Goal: Transaction & Acquisition: Purchase product/service

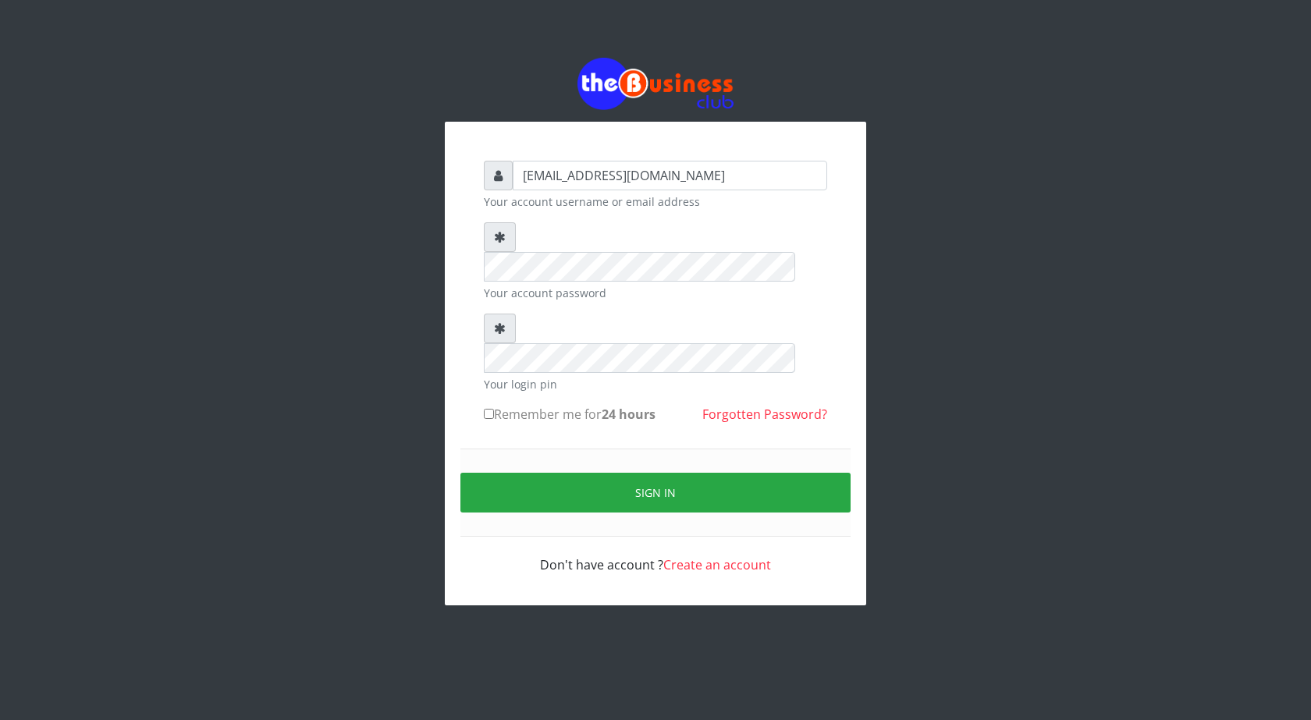
click at [625, 476] on div "Sign in" at bounding box center [655, 493] width 390 height 88
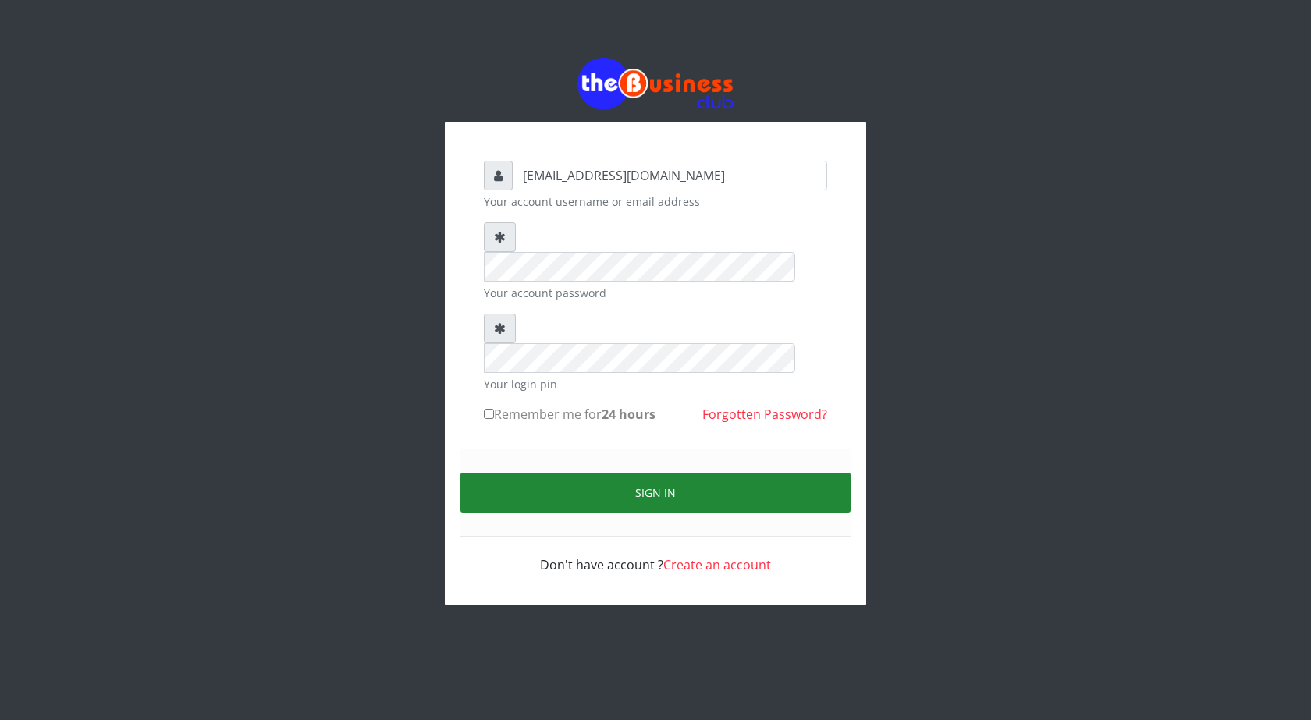
click at [650, 473] on button "Sign in" at bounding box center [655, 493] width 390 height 40
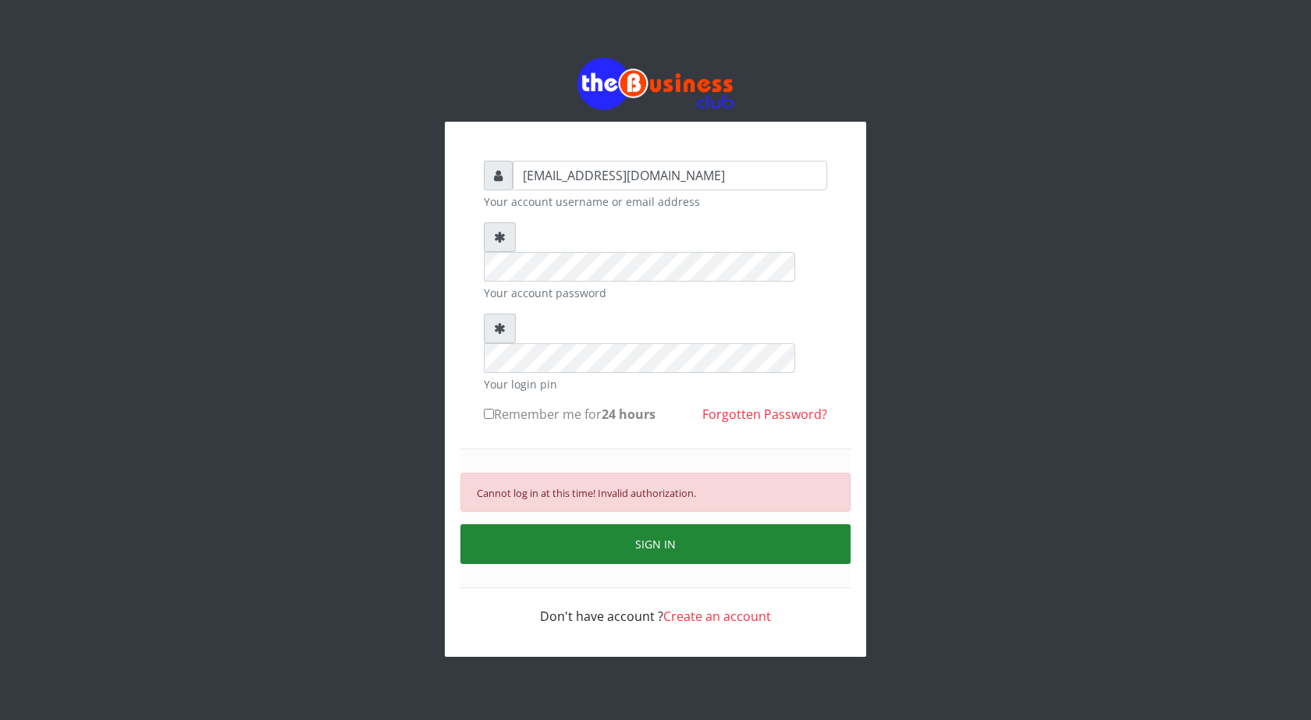
click at [662, 524] on button "SIGN IN" at bounding box center [655, 544] width 390 height 40
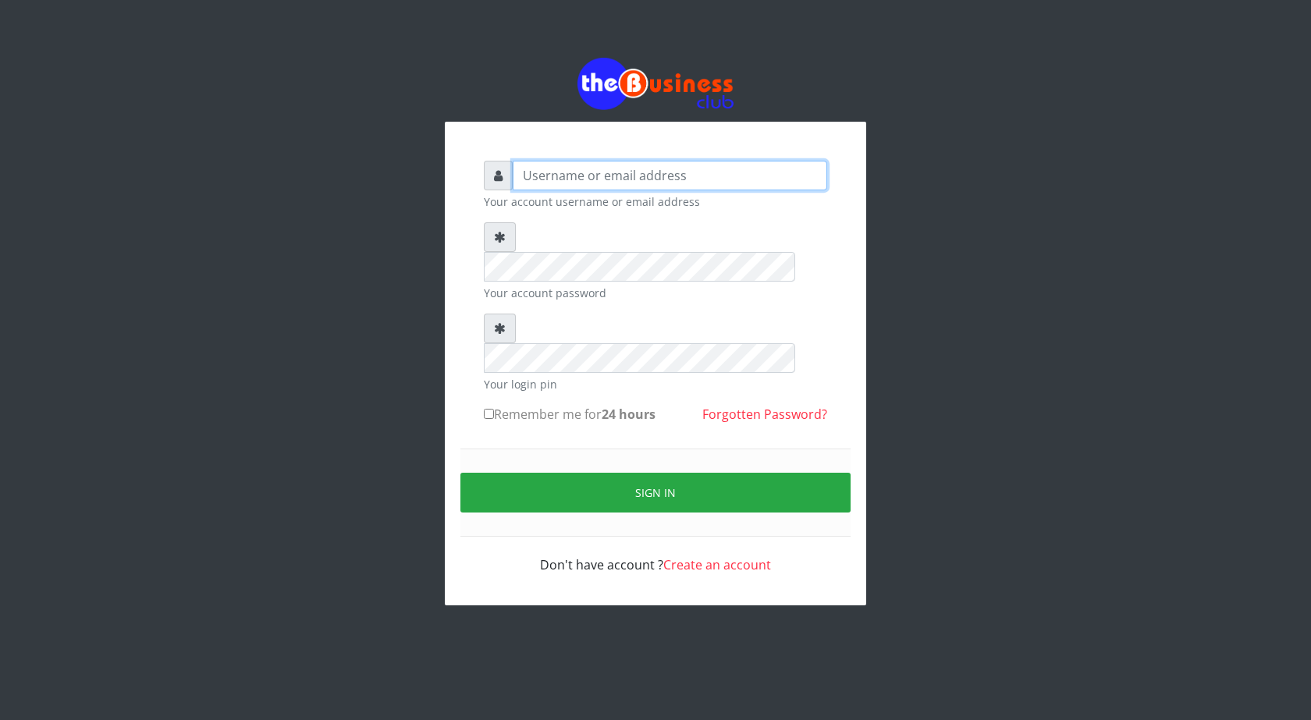
type input "[EMAIL_ADDRESS][DOMAIN_NAME]"
click at [1087, 577] on div "[EMAIL_ADDRESS][DOMAIN_NAME] Your account username or email address Your accoun…" at bounding box center [655, 331] width 889 height 663
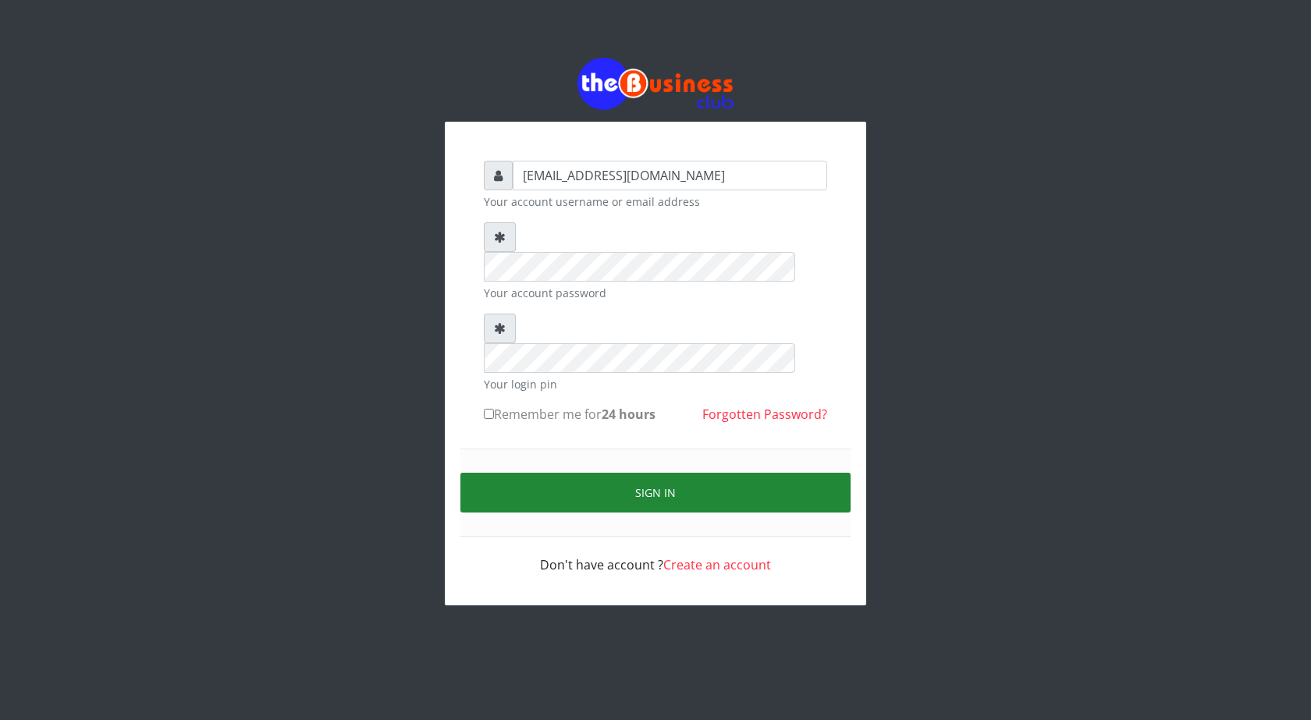
click at [654, 473] on button "Sign in" at bounding box center [655, 493] width 390 height 40
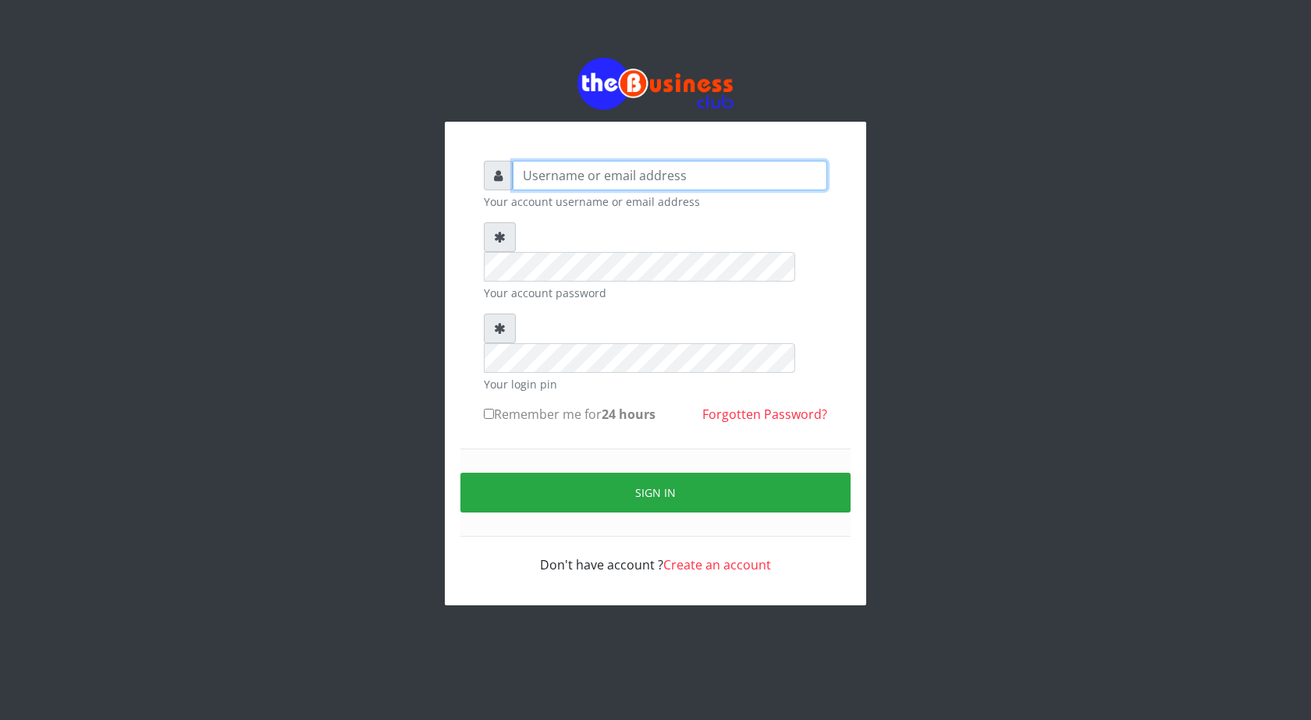
type input "[EMAIL_ADDRESS][DOMAIN_NAME]"
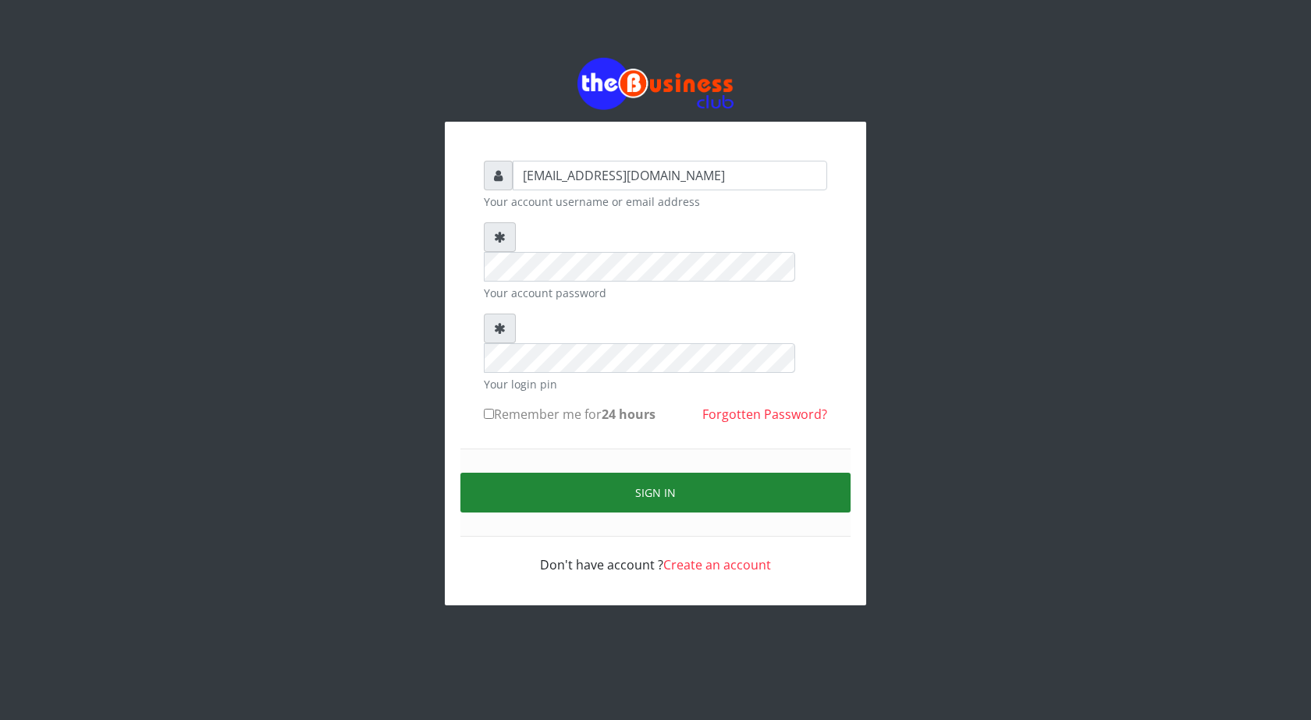
click at [662, 473] on button "Sign in" at bounding box center [655, 493] width 390 height 40
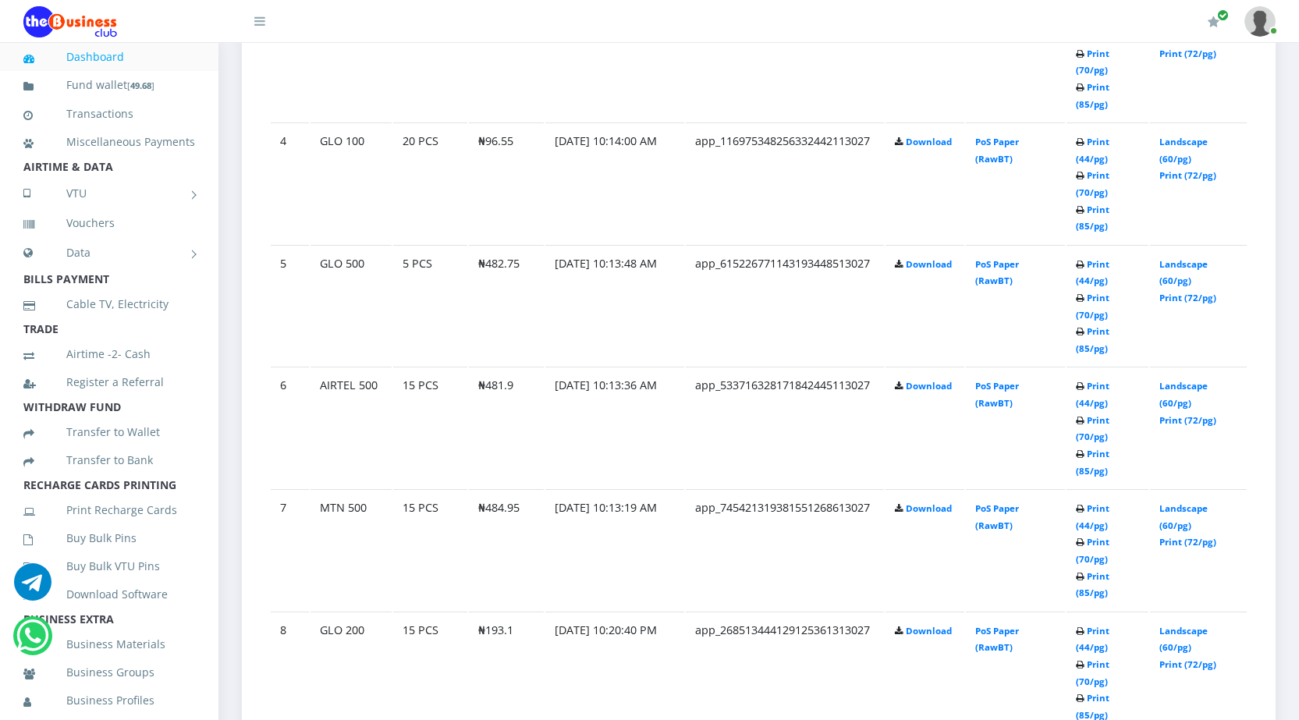
scroll to position [1247, 0]
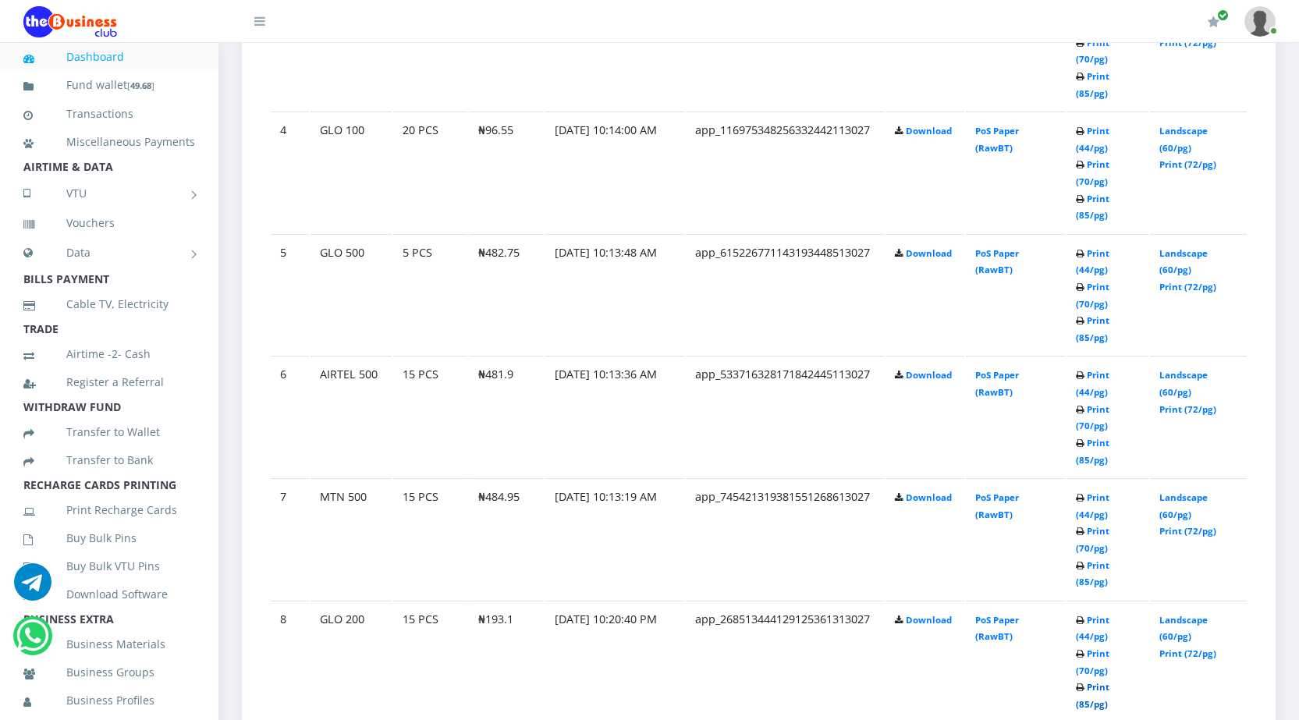
click at [1084, 703] on link "Print (85/pg)" at bounding box center [1093, 695] width 34 height 29
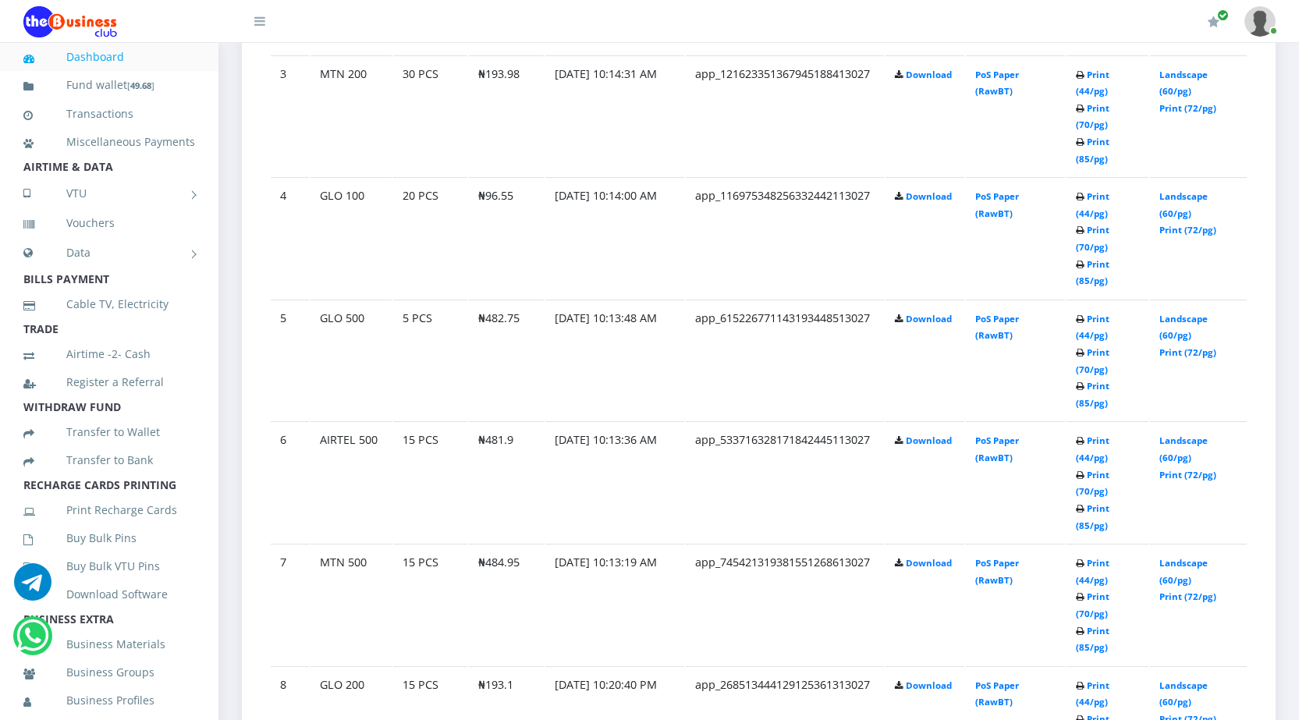
scroll to position [1247, 0]
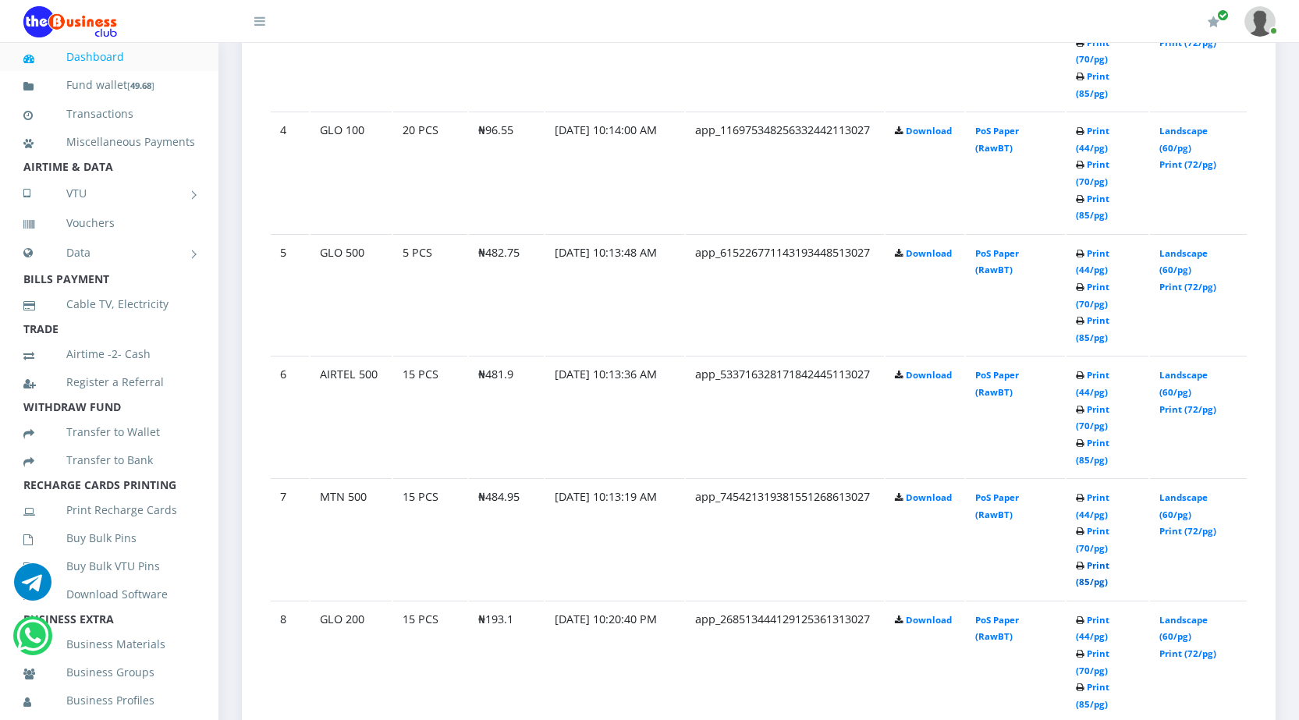
click at [1085, 577] on link "Print (85/pg)" at bounding box center [1093, 573] width 34 height 29
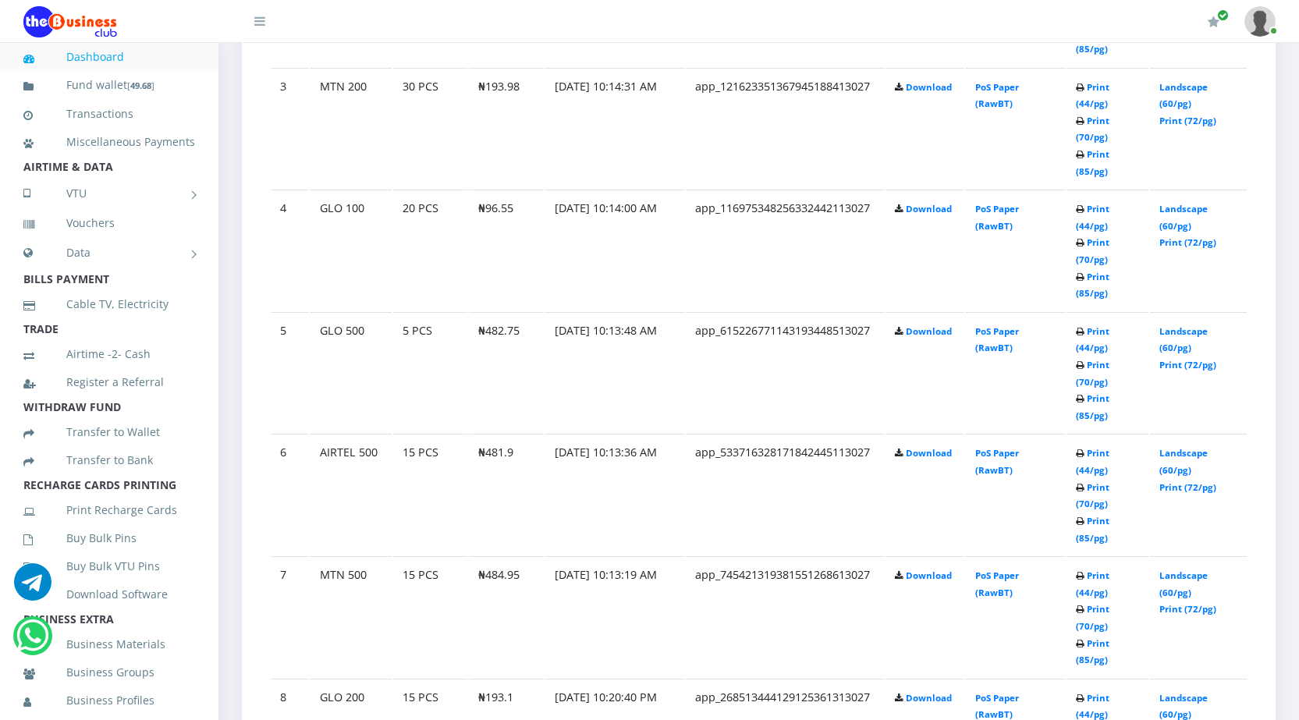
scroll to position [1091, 0]
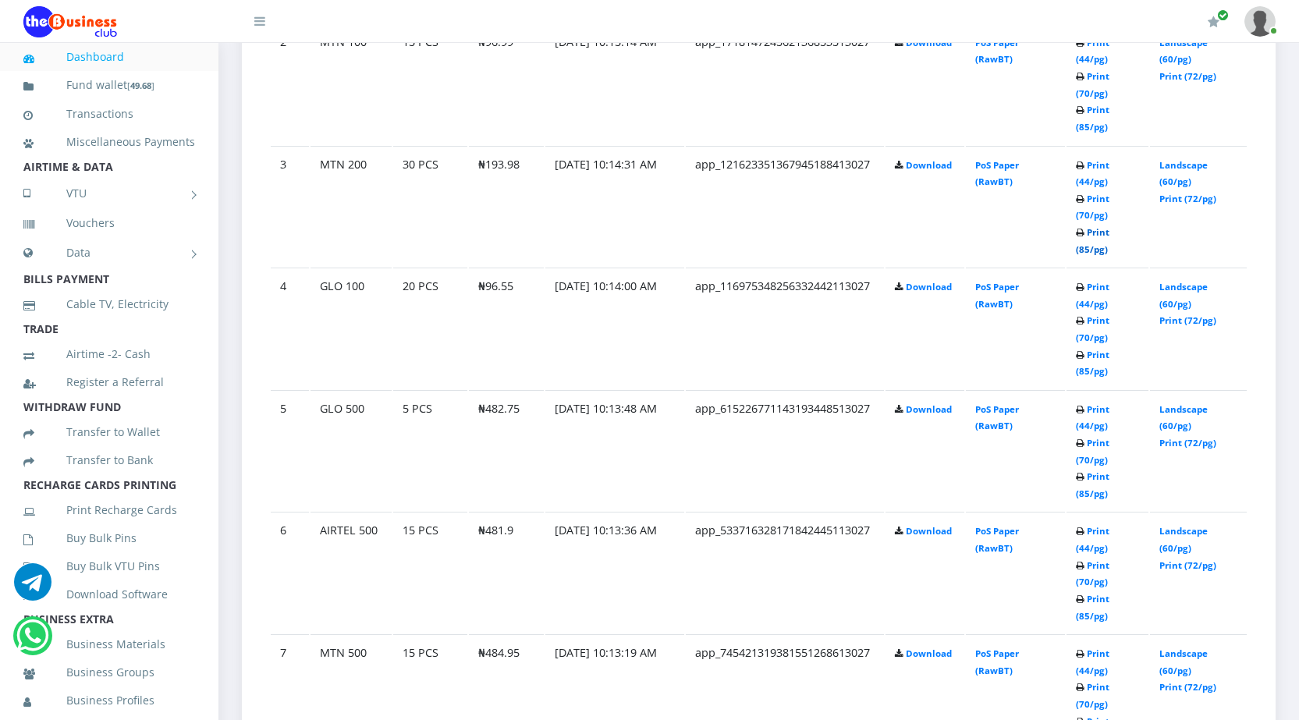
click at [1085, 248] on link "Print (85/pg)" at bounding box center [1093, 240] width 34 height 29
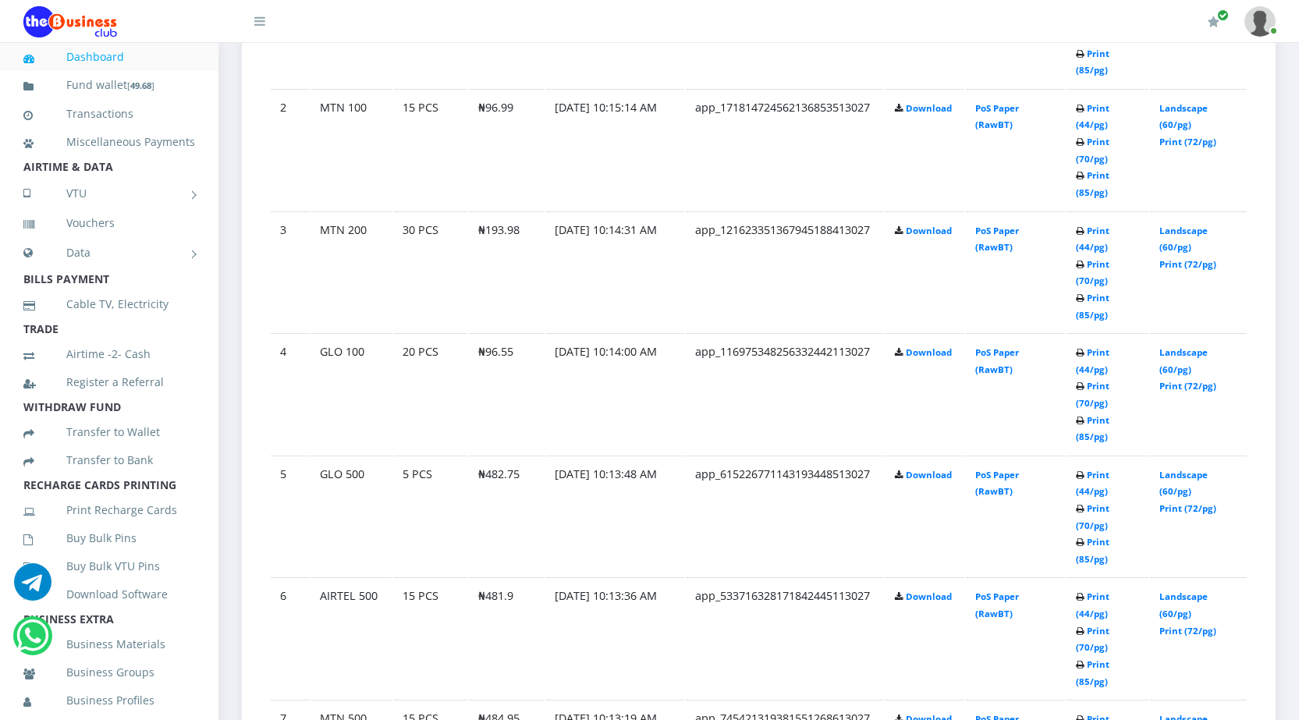
scroll to position [1091, 0]
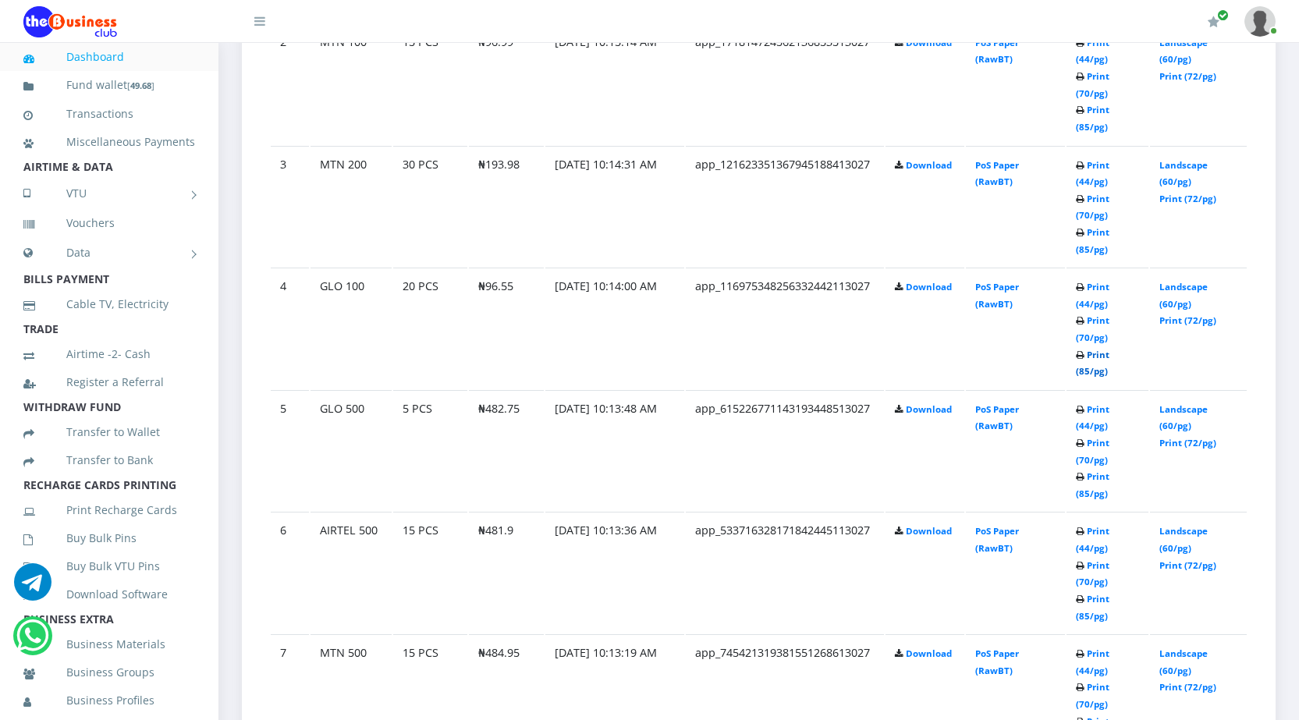
click at [1079, 370] on link "Print (85/pg)" at bounding box center [1093, 363] width 34 height 29
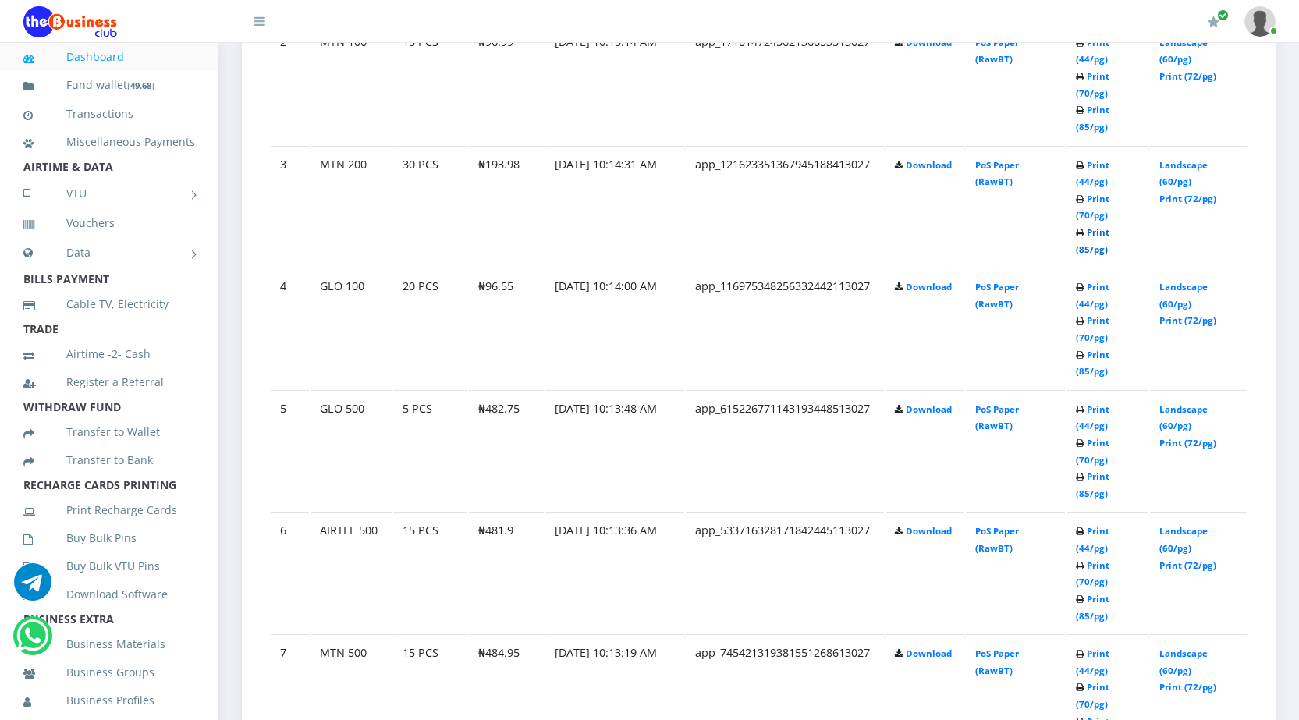
click at [1083, 245] on link "Print (85/pg)" at bounding box center [1093, 240] width 34 height 29
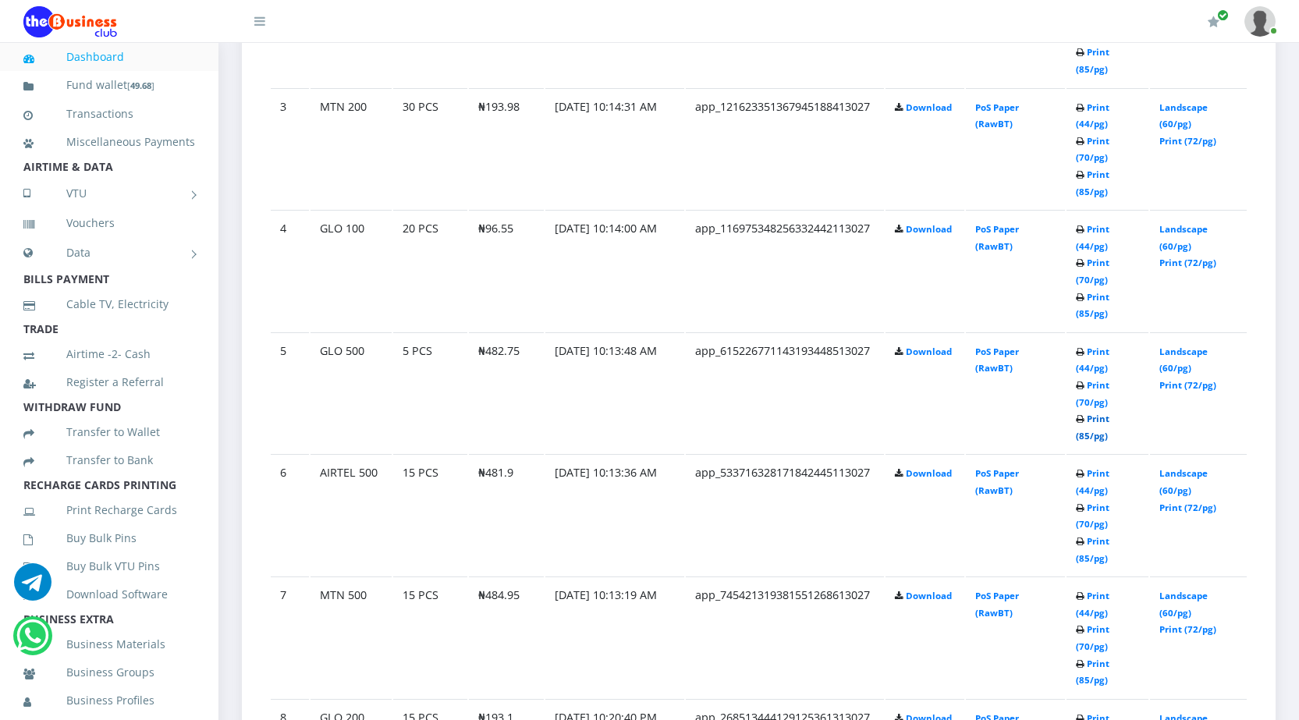
click at [1079, 438] on link "Print (85/pg)" at bounding box center [1093, 427] width 34 height 29
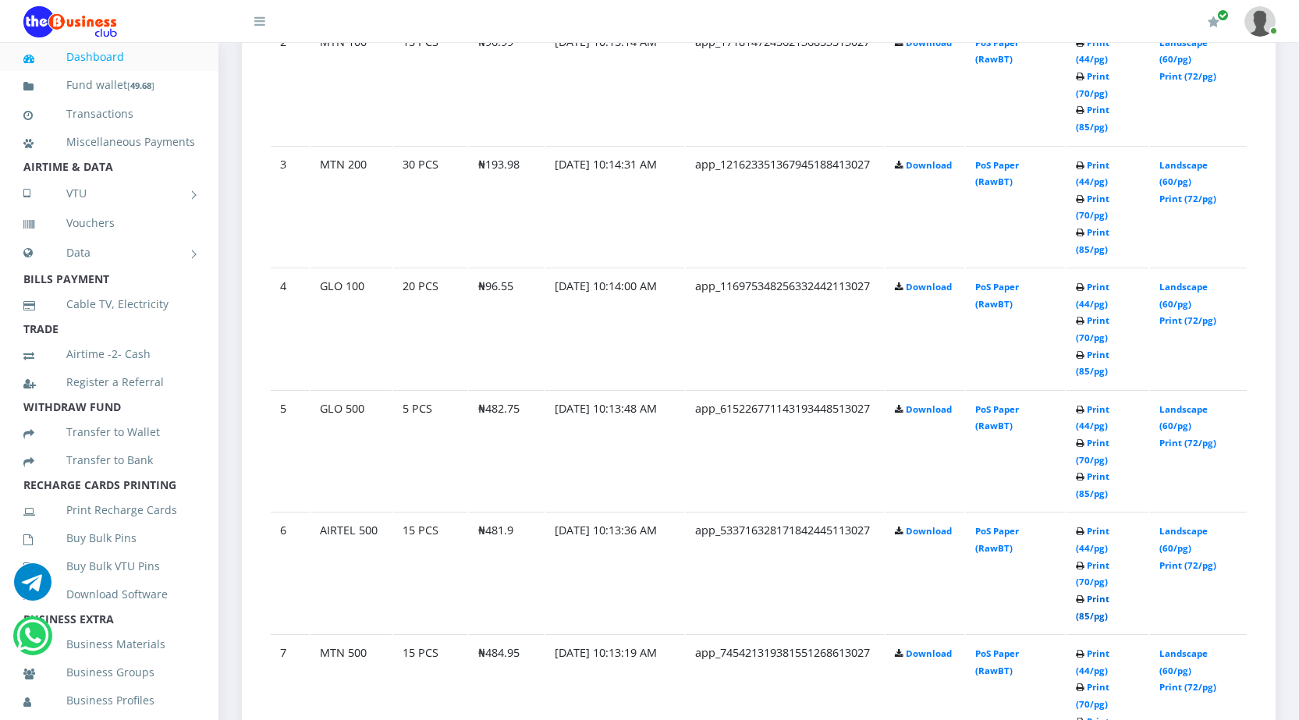
click at [1084, 615] on link "Print (85/pg)" at bounding box center [1093, 607] width 34 height 29
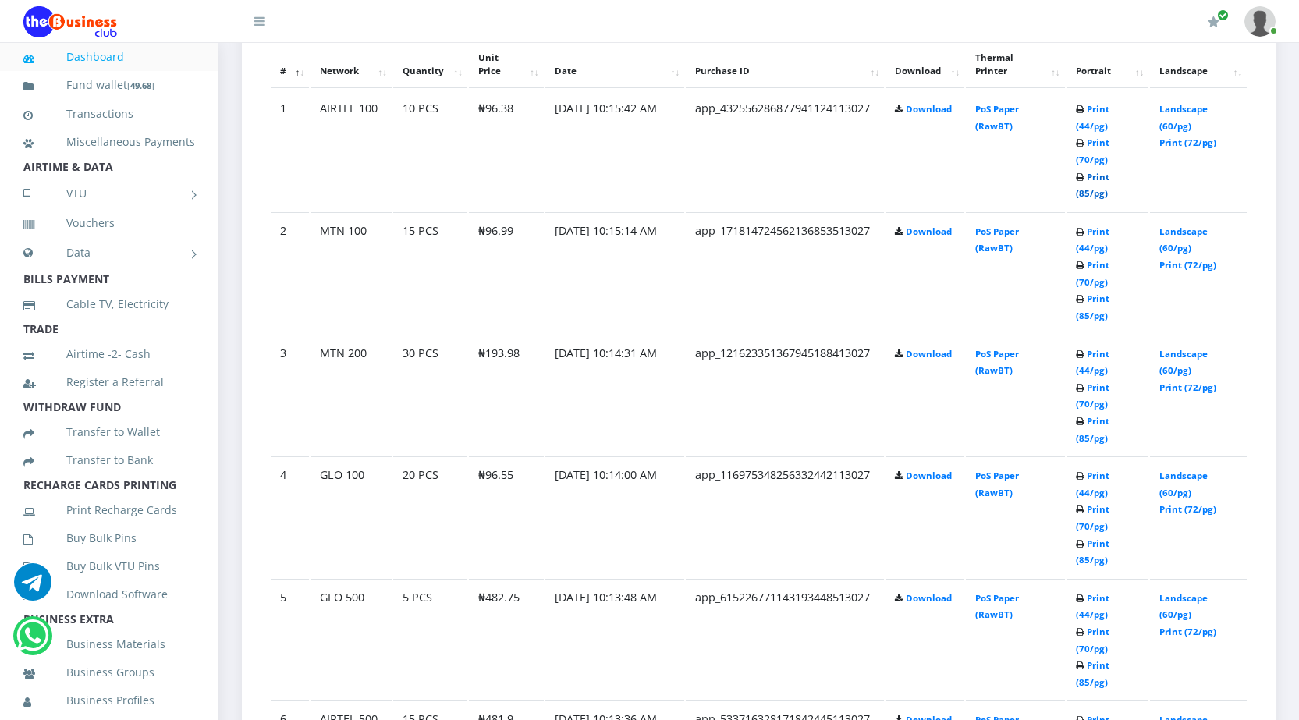
click at [1084, 193] on link "Print (85/pg)" at bounding box center [1093, 185] width 34 height 29
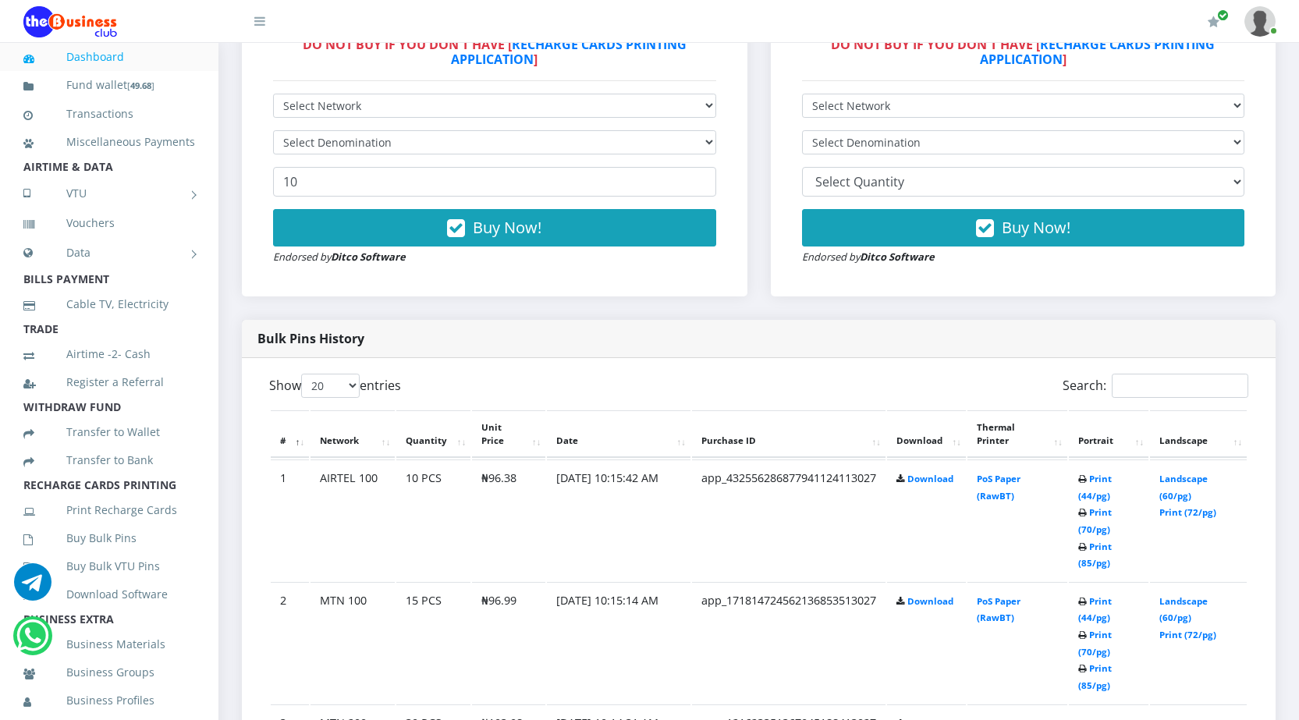
scroll to position [546, 0]
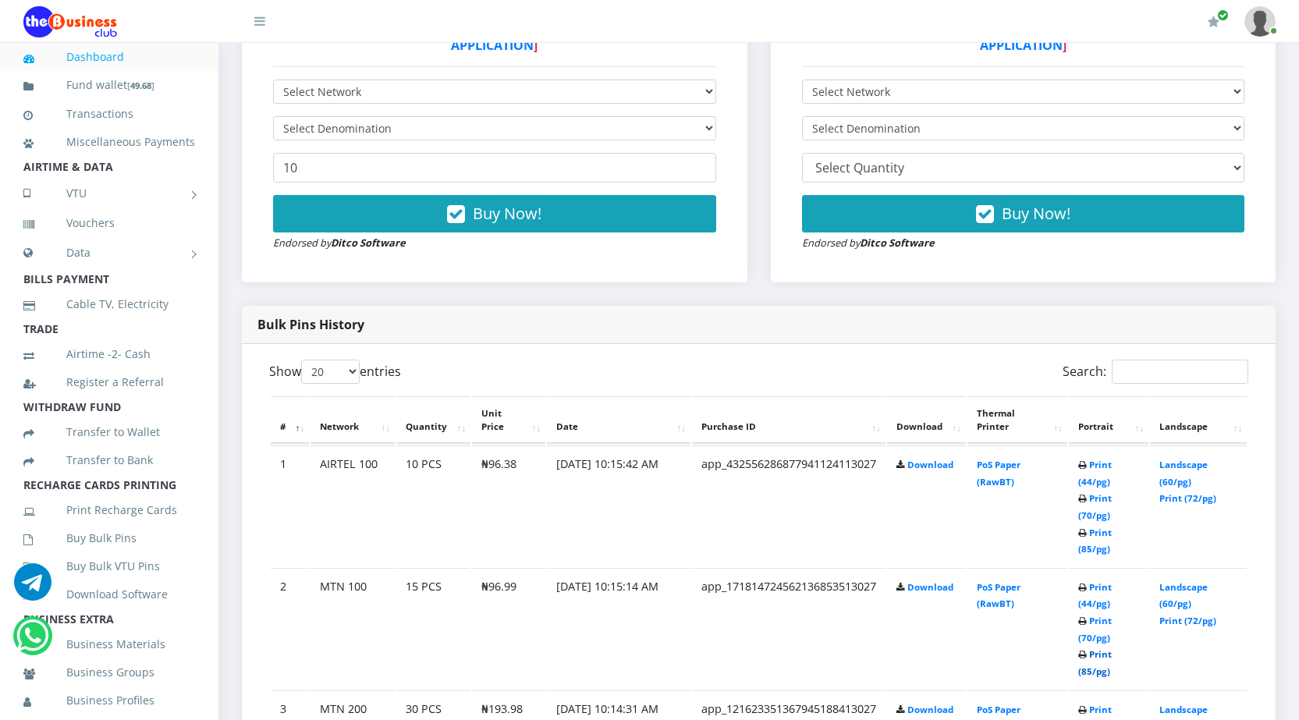
click at [1082, 670] on link "Print (85/pg)" at bounding box center [1095, 662] width 34 height 29
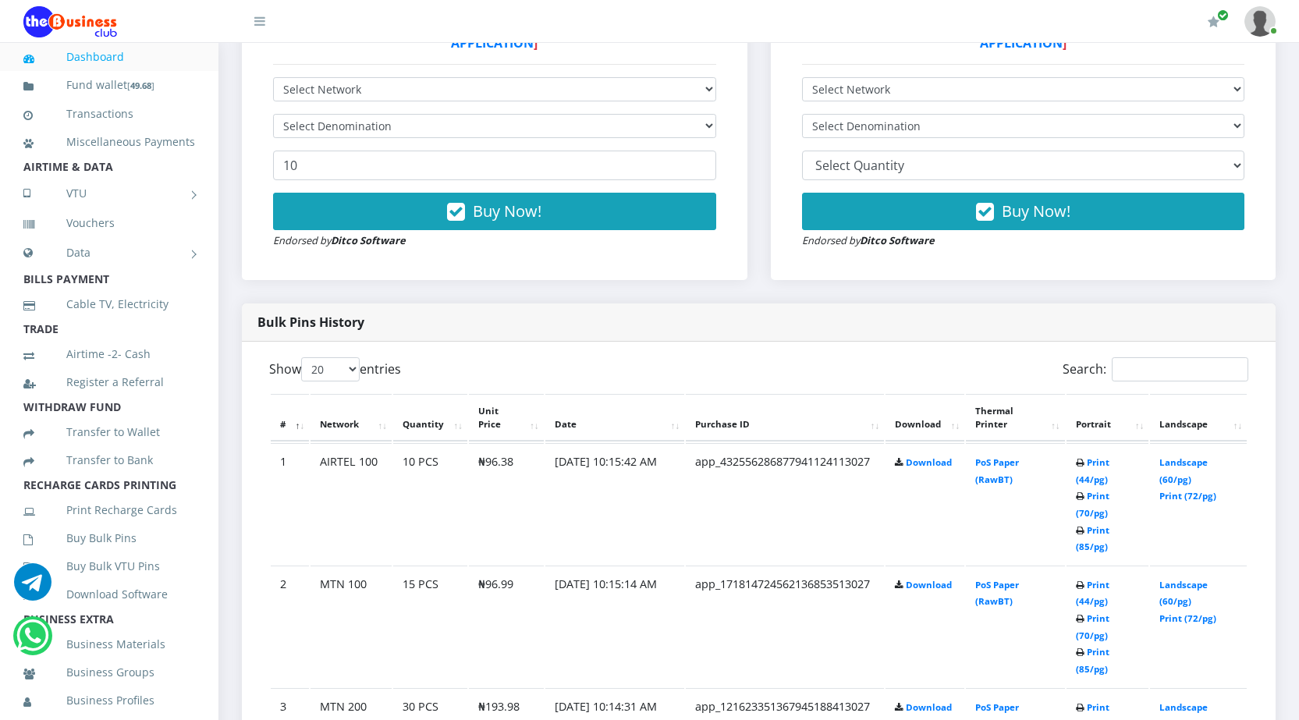
scroll to position [1808, 0]
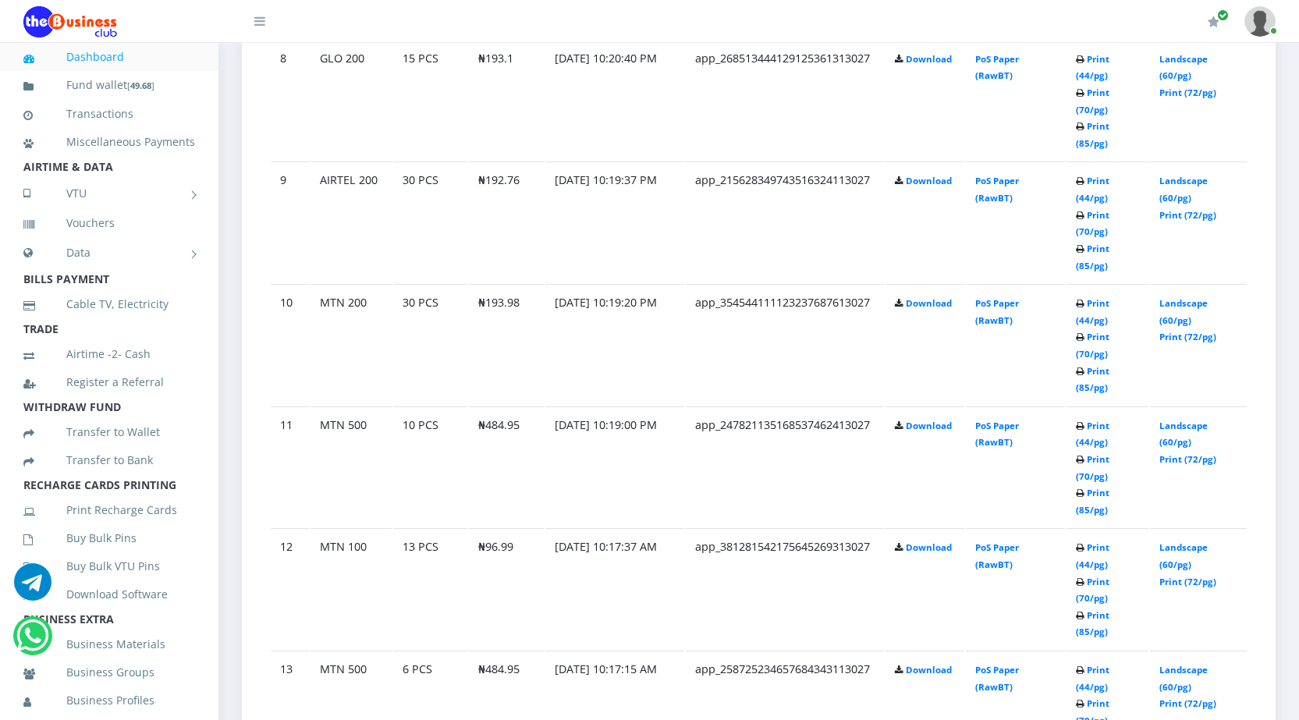
click at [104, 54] on link "Dashboard" at bounding box center [109, 57] width 172 height 36
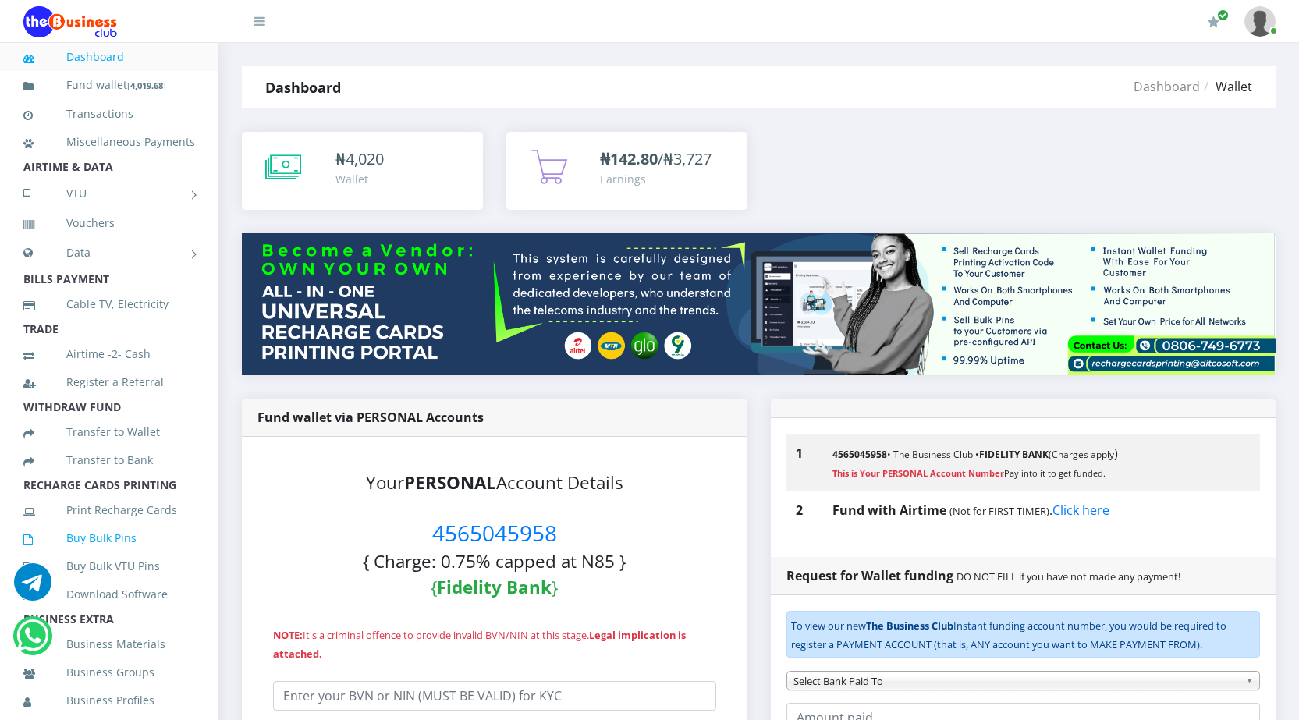
click at [113, 556] on link "Buy Bulk Pins" at bounding box center [109, 538] width 172 height 36
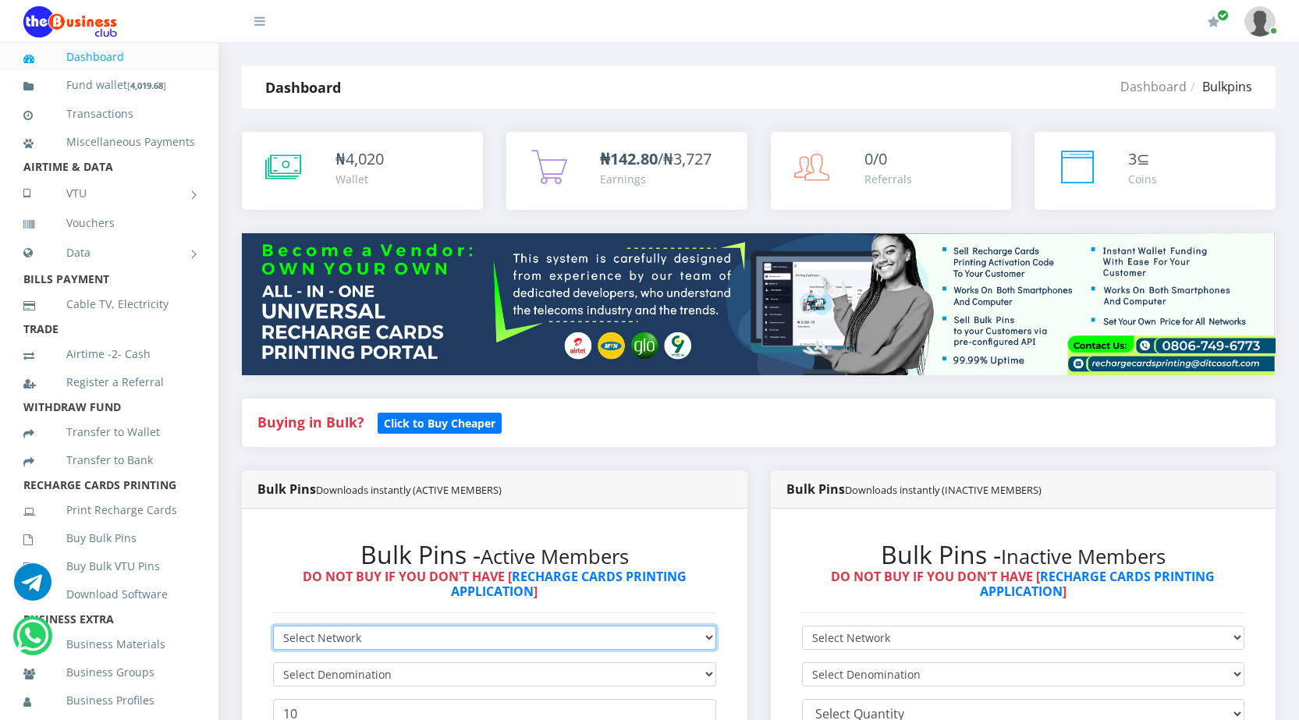
click at [599, 637] on select "Select Network MTN Globacom 9Mobile Airtel" at bounding box center [494, 638] width 443 height 24
select select "MTN"
click at [273, 626] on select "Select Network MTN Globacom 9Mobile Airtel" at bounding box center [494, 638] width 443 height 24
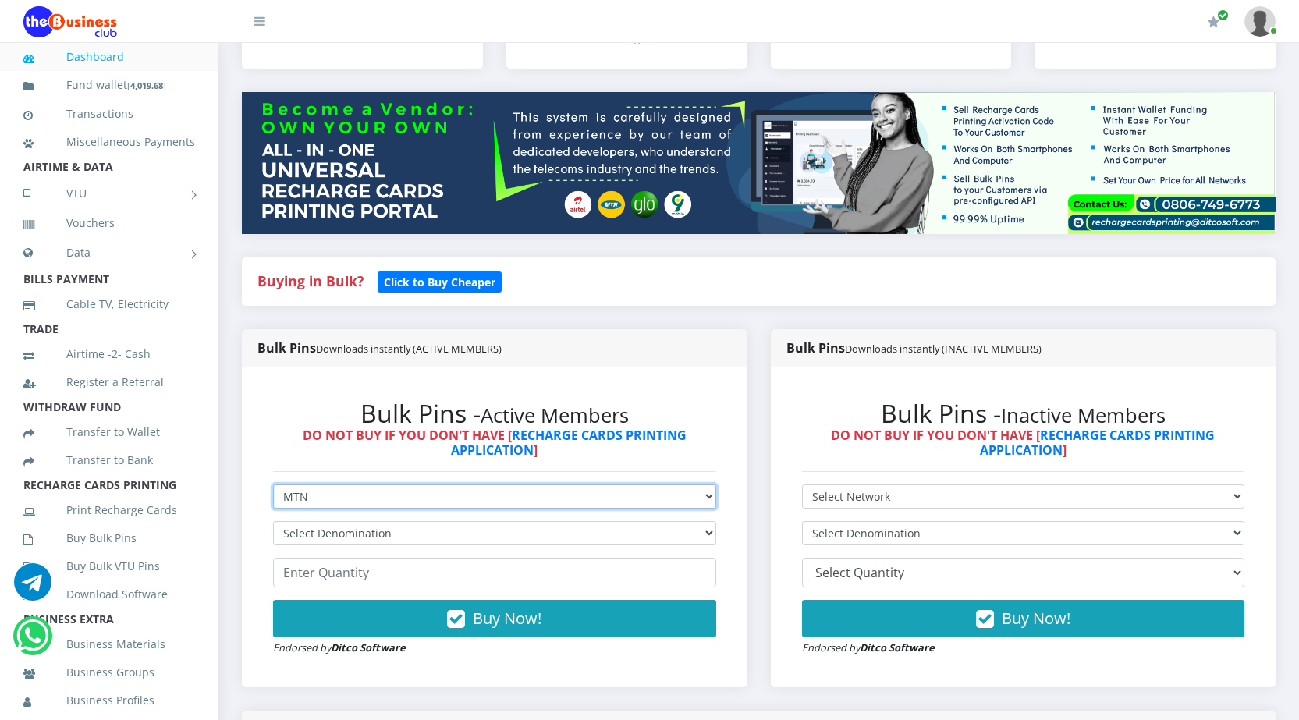
scroll to position [156, 0]
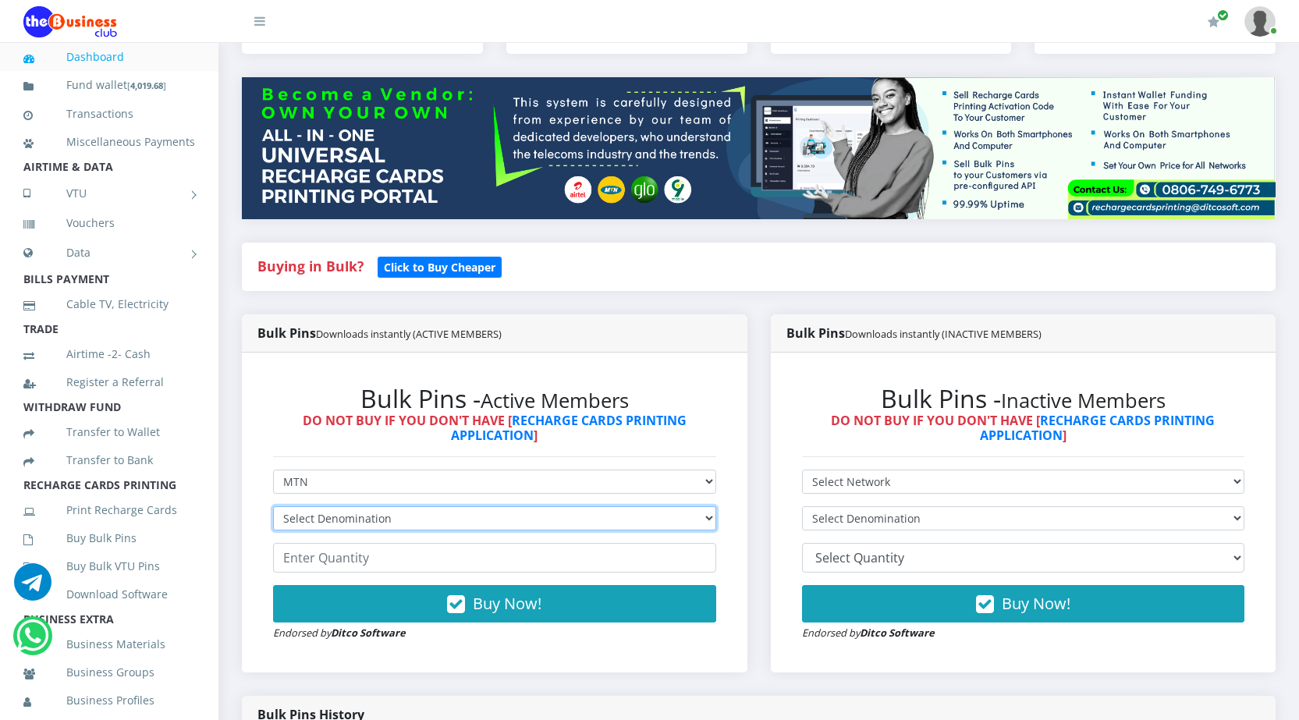
click at [642, 513] on select "Select Denomination MTN NGN100 - ₦96.99 MTN NGN200 - ₦193.98 MTN NGN400 - ₦387.…" at bounding box center [494, 518] width 443 height 24
select select "969.9-1000"
click at [273, 506] on select "Select Denomination MTN NGN100 - ₦96.99 MTN NGN200 - ₦193.98 MTN NGN400 - ₦387.…" at bounding box center [494, 518] width 443 height 24
click at [494, 562] on input "number" at bounding box center [494, 558] width 443 height 30
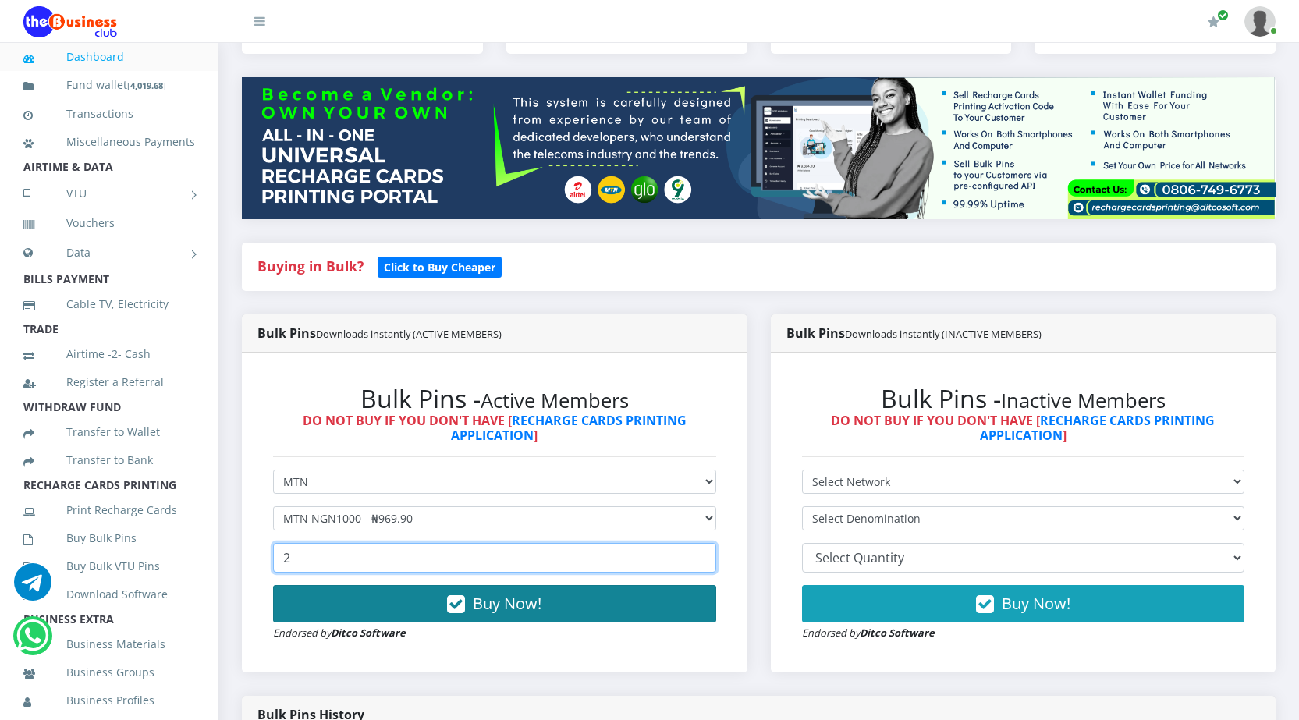
type input "2"
click at [502, 609] on span "Buy Now!" at bounding box center [507, 603] width 69 height 21
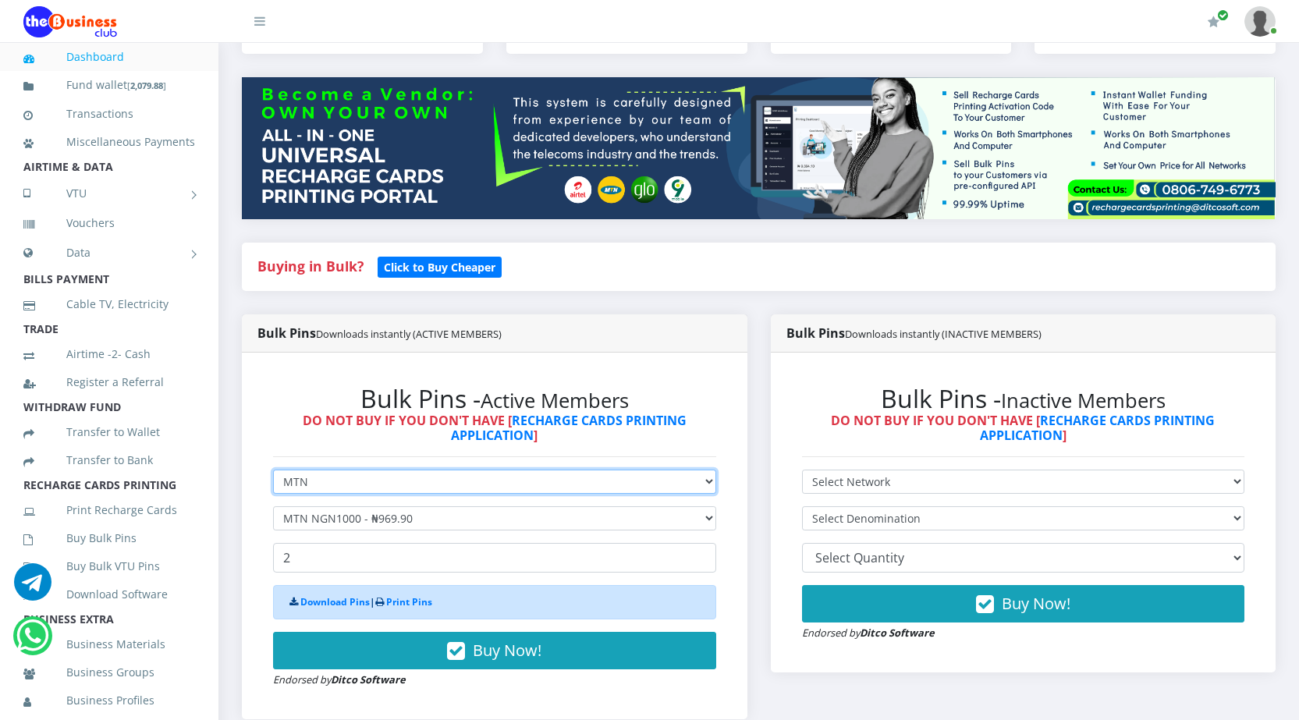
click at [633, 474] on select "Select Network MTN Globacom 9Mobile Airtel" at bounding box center [494, 482] width 443 height 24
select select "Airtel"
click at [273, 470] on select "Select Network MTN Globacom 9Mobile Airtel" at bounding box center [494, 482] width 443 height 24
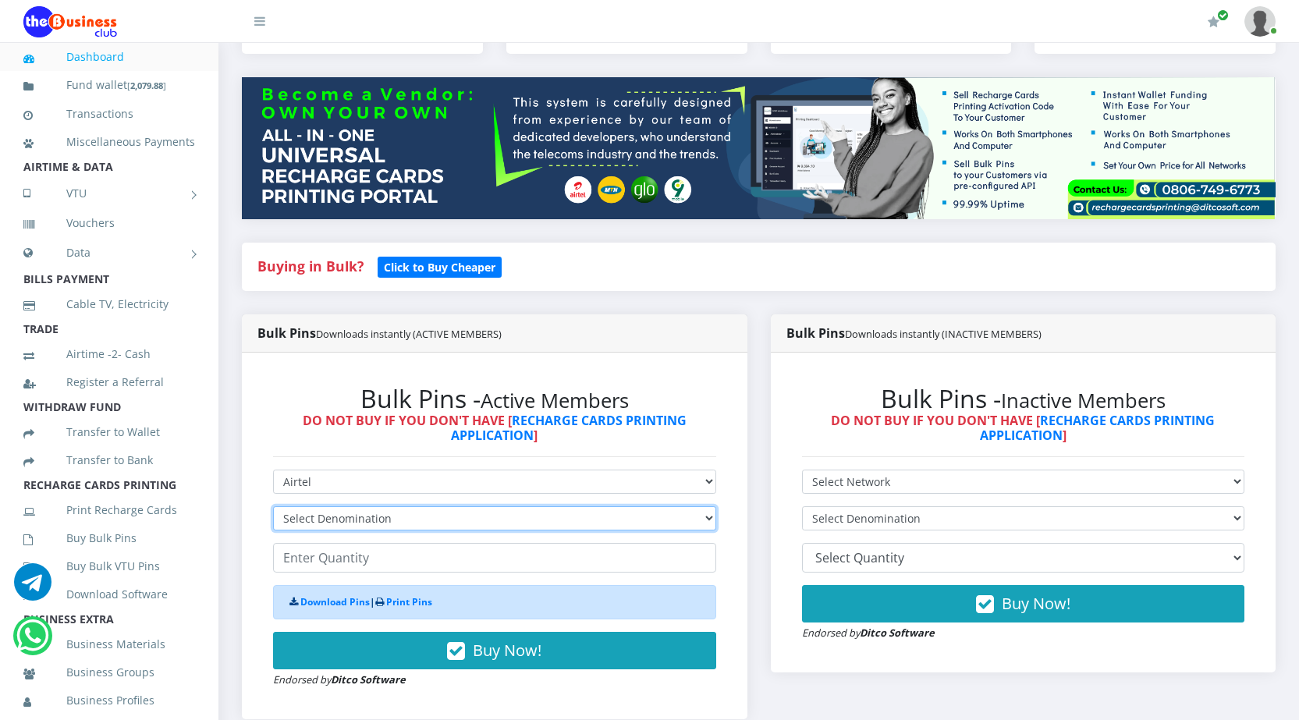
click at [659, 518] on select "Select Denomination Airtel NGN100 - ₦96.38 Airtel NGN200 - ₦192.76 Airtel NGN50…" at bounding box center [494, 518] width 443 height 24
select select "963.8-1000"
click at [273, 506] on select "Select Denomination Airtel NGN100 - ₦96.38 Airtel NGN200 - ₦192.76 Airtel NGN50…" at bounding box center [494, 518] width 443 height 24
click at [549, 557] on input "number" at bounding box center [494, 558] width 443 height 30
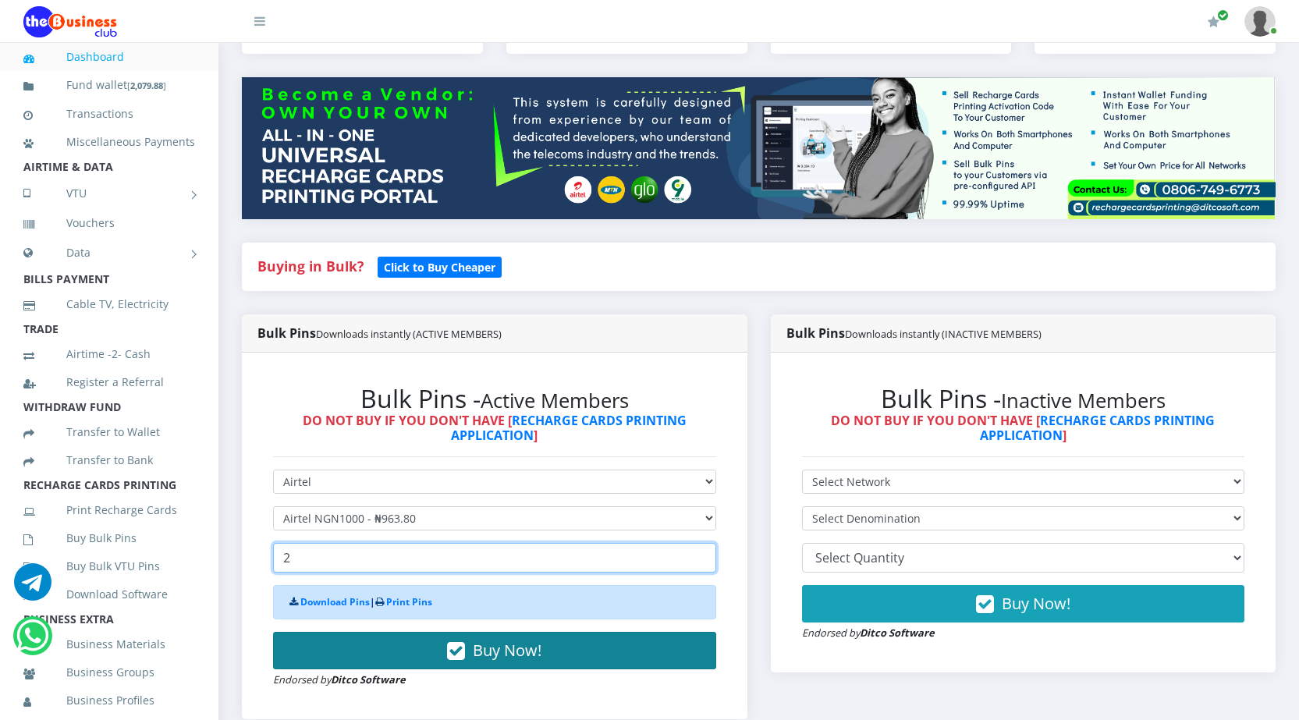
type input "2"
click at [501, 648] on span "Buy Now!" at bounding box center [507, 650] width 69 height 21
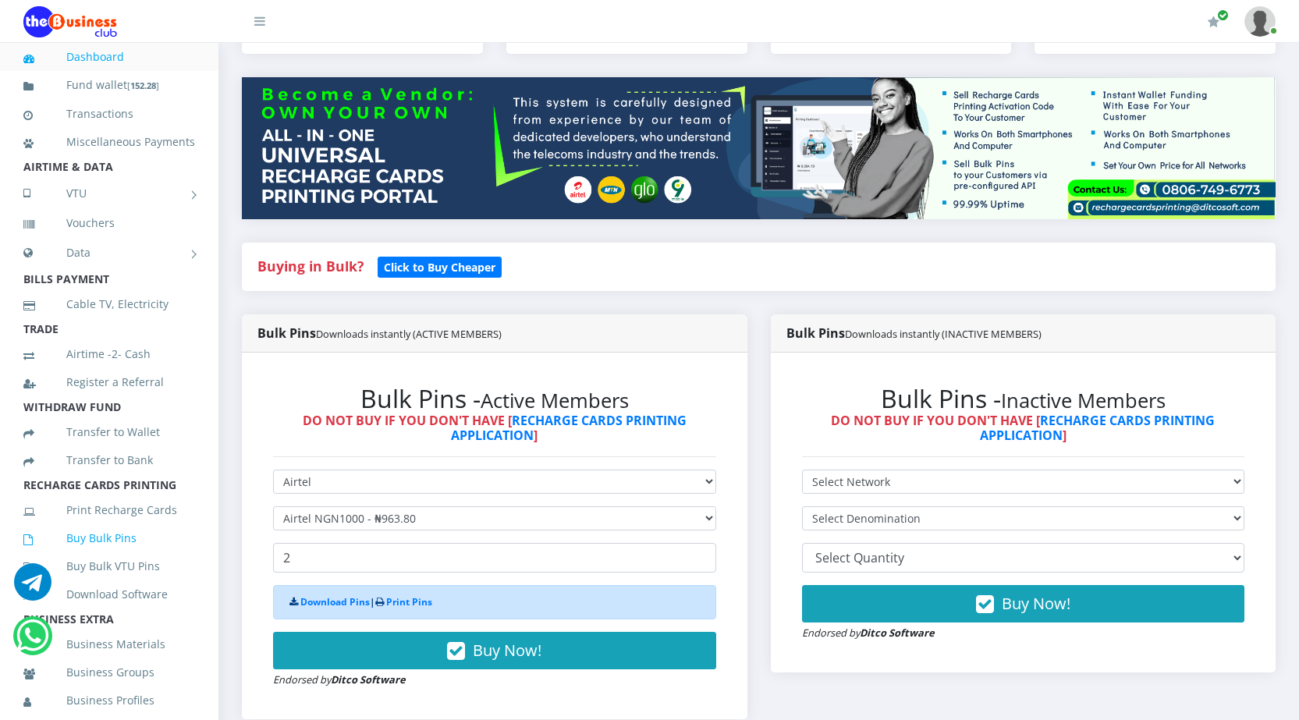
click at [133, 556] on link "Buy Bulk Pins" at bounding box center [109, 538] width 172 height 36
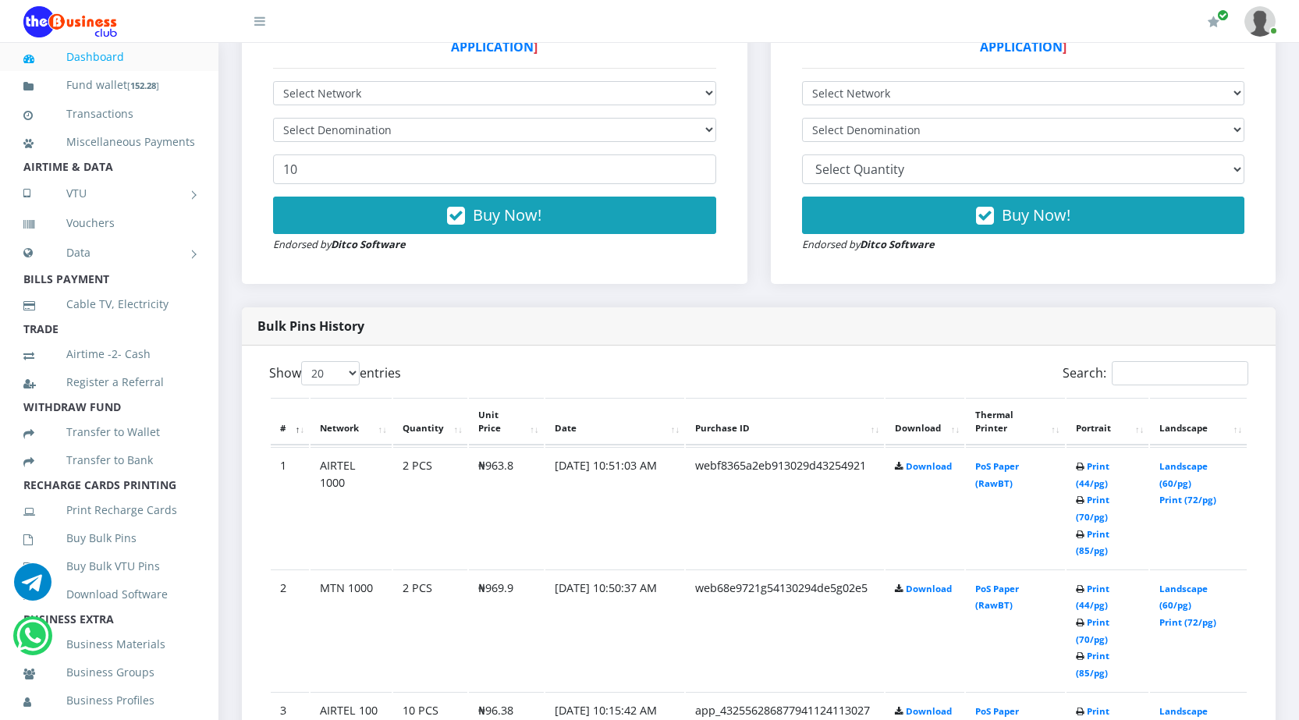
scroll to position [546, 0]
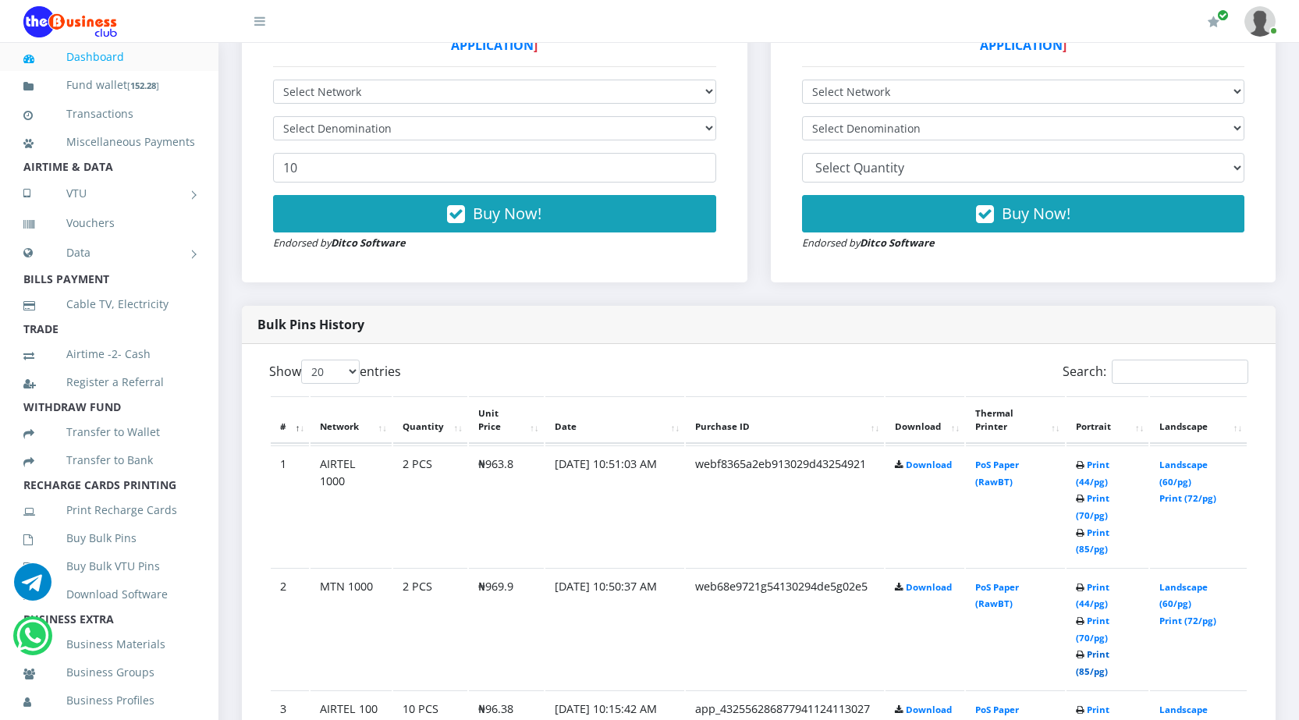
click at [1085, 675] on link "Print (85/pg)" at bounding box center [1093, 662] width 34 height 29
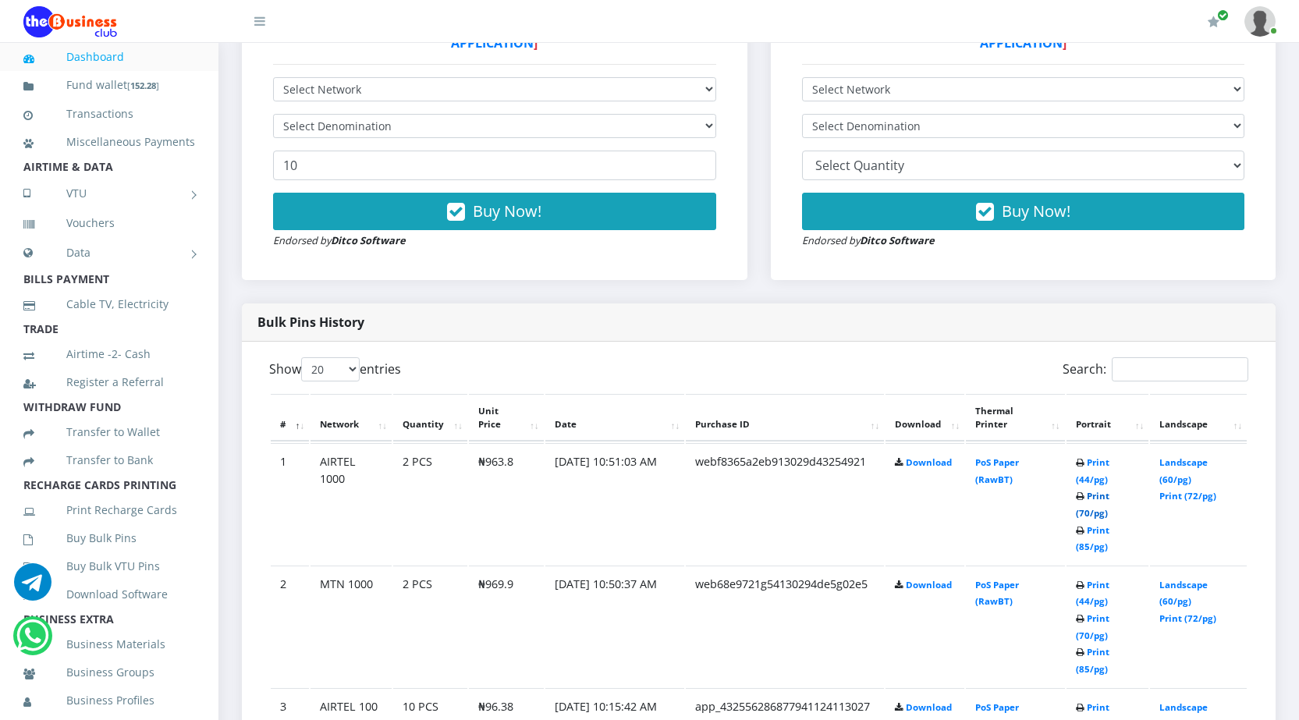
click at [1081, 513] on link "Print (70/pg)" at bounding box center [1093, 504] width 34 height 29
